Goal: Navigation & Orientation: Find specific page/section

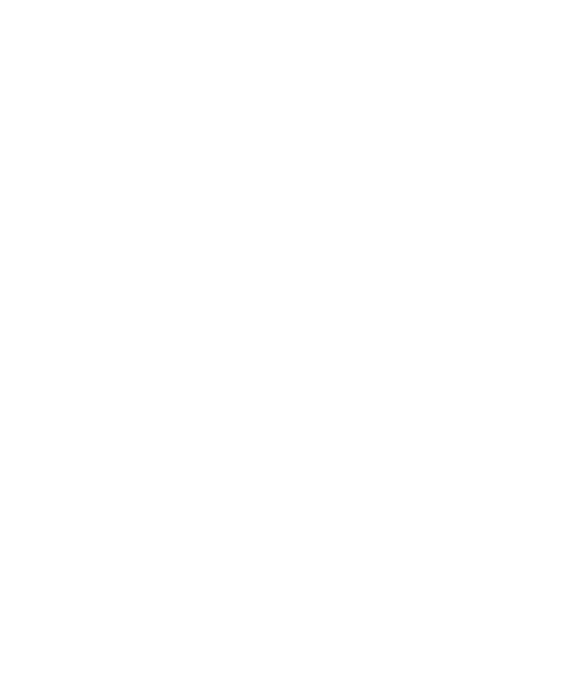
select select "*"
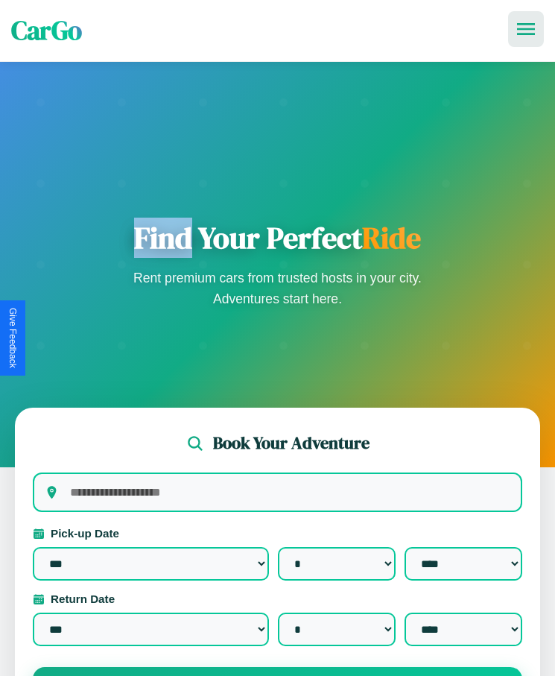
click at [526, 29] on icon at bounding box center [526, 29] width 18 height 12
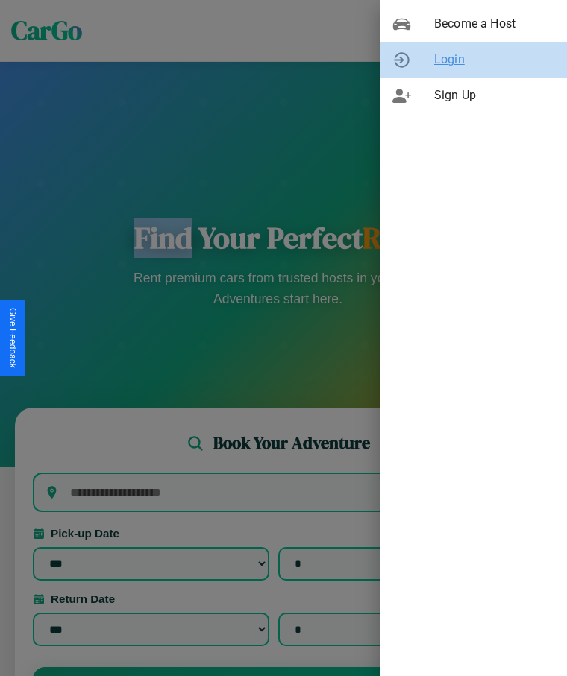
click at [473, 60] on span "Login" at bounding box center [494, 60] width 121 height 18
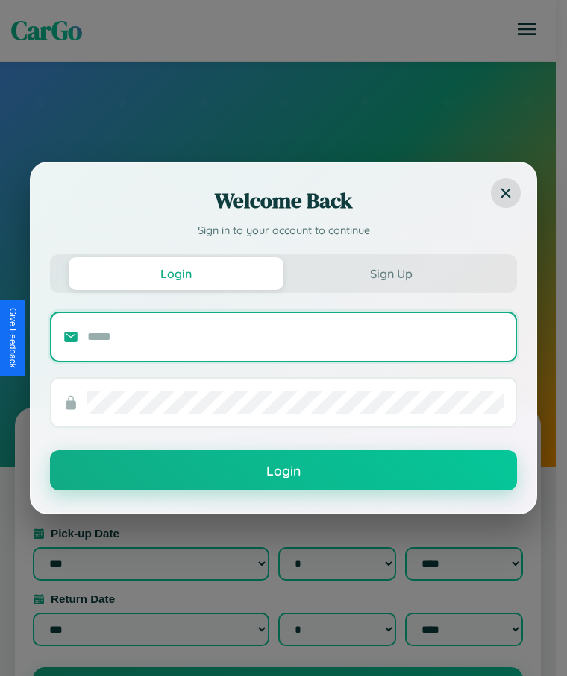
click at [295, 336] on input "text" at bounding box center [295, 337] width 416 height 24
type input "**********"
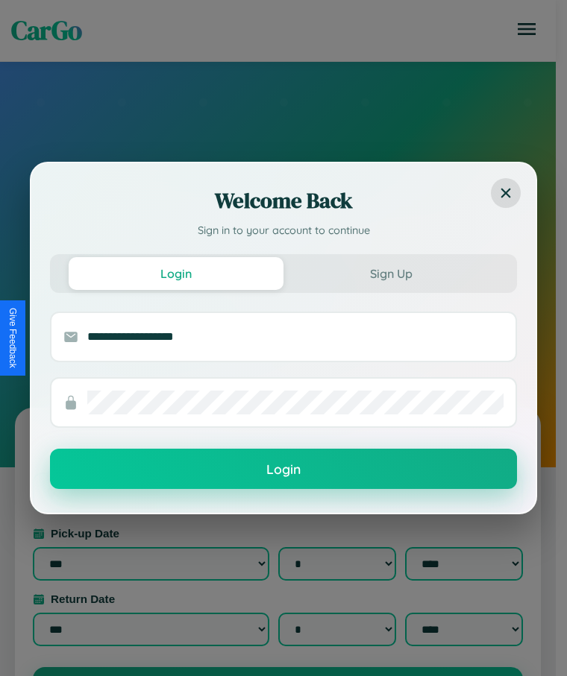
click at [283, 470] on button "Login" at bounding box center [283, 469] width 467 height 40
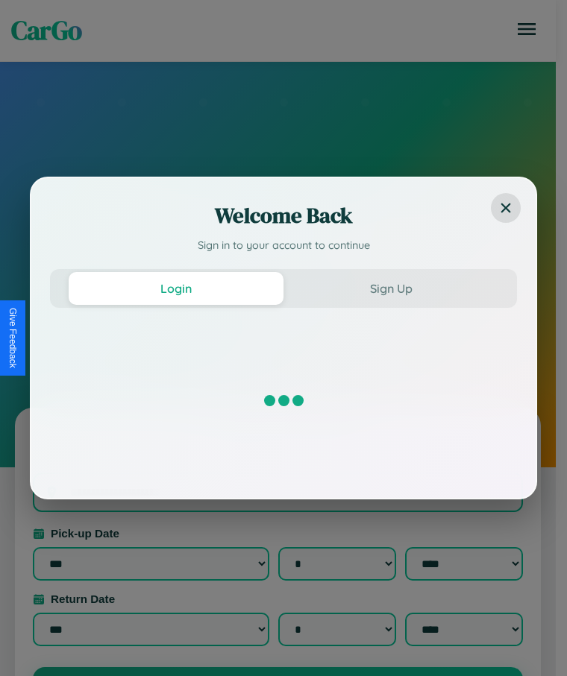
select select "*"
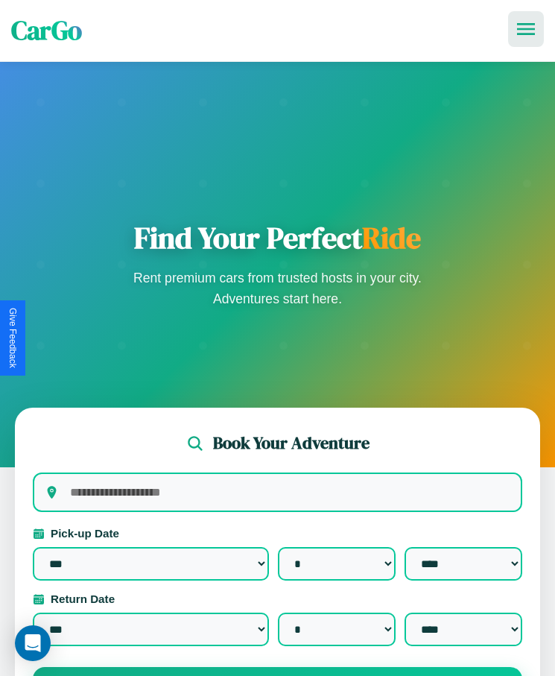
click at [526, 29] on icon at bounding box center [526, 29] width 18 height 12
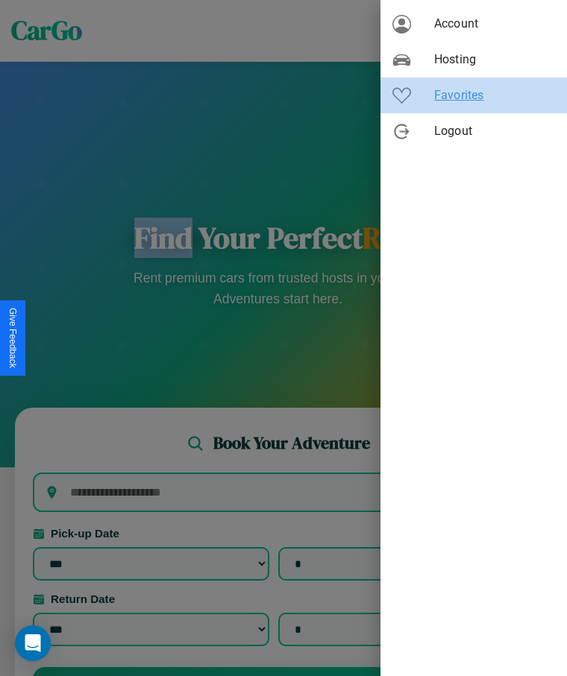
click at [473, 95] on span "Favorites" at bounding box center [494, 95] width 121 height 18
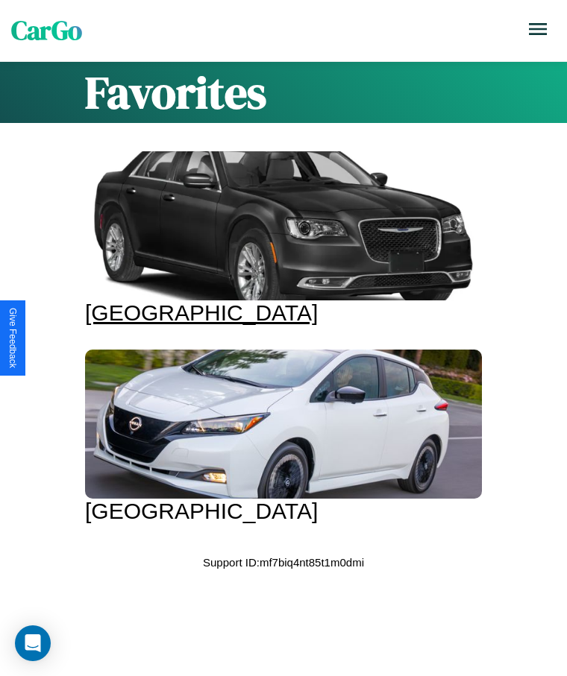
click at [277, 239] on div at bounding box center [283, 225] width 397 height 149
